Goal: Find specific page/section: Find specific page/section

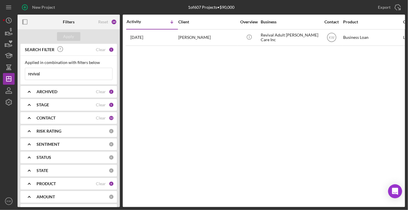
click at [49, 118] on b "CONTACT" at bounding box center [46, 118] width 19 height 5
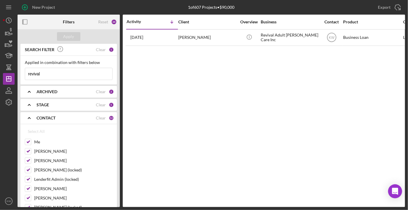
drag, startPoint x: 45, startPoint y: 71, endPoint x: 27, endPoint y: 73, distance: 17.6
click at [27, 73] on input "revival" at bounding box center [68, 74] width 87 height 12
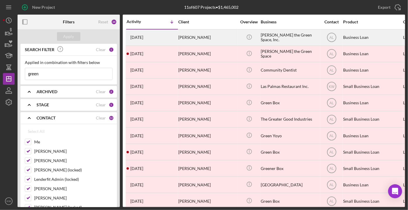
type input "green"
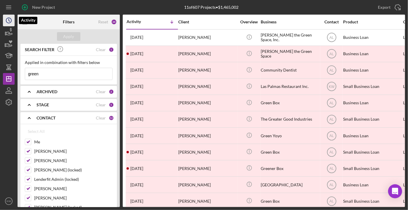
click at [9, 19] on polyline "button" at bounding box center [9, 20] width 1 height 2
